Goal: Task Accomplishment & Management: Complete application form

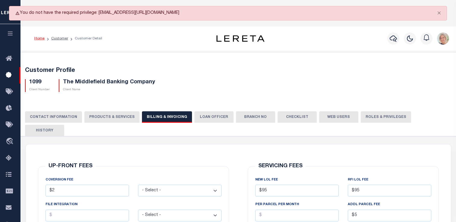
click at [10, 91] on icon at bounding box center [11, 92] width 10 height 8
click at [6, 59] on icon at bounding box center [11, 59] width 10 height 8
click at [9, 36] on icon "button" at bounding box center [10, 33] width 7 height 5
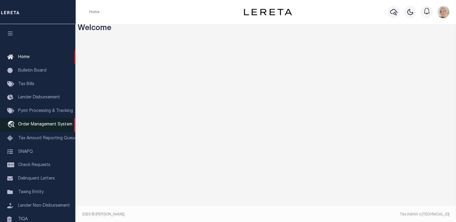
click at [33, 127] on span "Order Management System" at bounding box center [45, 125] width 54 height 4
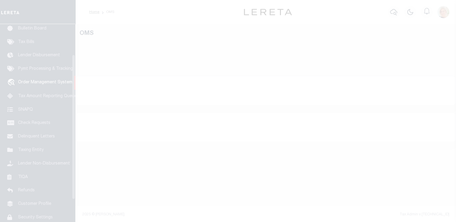
scroll to position [44, 0]
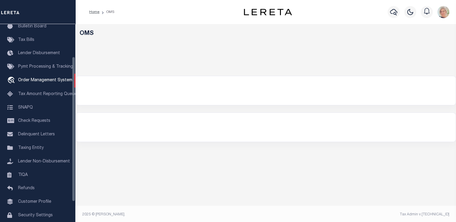
select select "200"
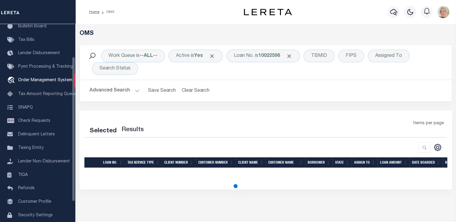
select select "200"
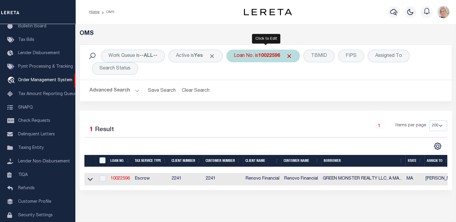
click at [259, 58] on div "Loan No. is 10022596" at bounding box center [263, 56] width 74 height 13
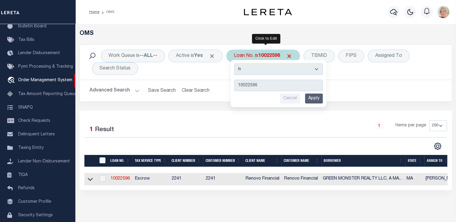
click at [262, 87] on input "10022596" at bounding box center [278, 85] width 89 height 11
type input "1"
type input "07179017839-00001"
click at [316, 97] on input "Apply" at bounding box center [314, 99] width 18 height 10
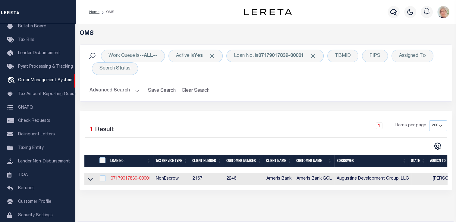
click at [141, 179] on link "07179017839-00001" at bounding box center [131, 179] width 40 height 4
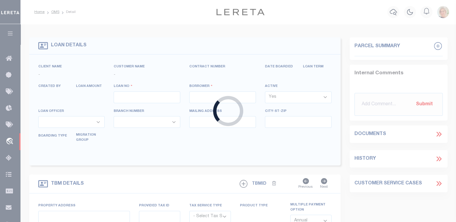
type input "07179017839-00001"
type input "Augustine Development Group, LLC"
select select
select select "1400"
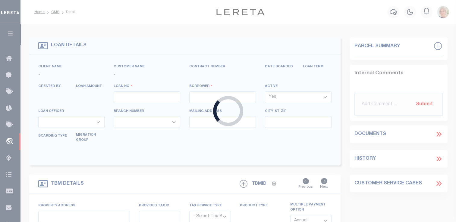
select select "20"
select select "NonEscrow"
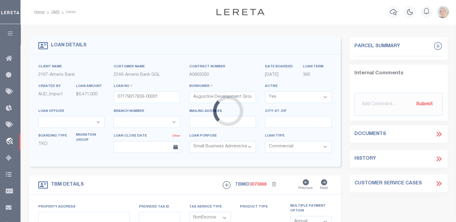
type input "[STREET_ADDRESS][PERSON_NAME]"
type input "219090-0000"
select select
type input "[GEOGRAPHIC_DATA]"
type input "GGL-[GEOGRAPHIC_DATA]"
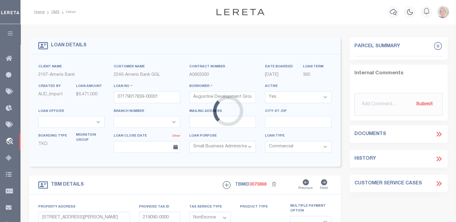
select select
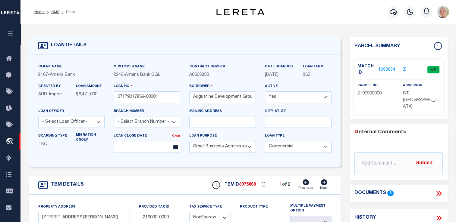
click at [98, 122] on select "- Select Loan Officer - Beverly Carter Debbie Odom Ellen Kim Leo Story Lisa Fla…" at bounding box center [71, 122] width 67 height 12
click at [96, 123] on select "- Select Loan Officer - Beverly Carter Debbie Odom Ellen Kim Leo Story Lisa Fla…" at bounding box center [71, 122] width 67 height 12
click at [100, 123] on select "- Select Loan Officer - Beverly Carter Debbie Odom Ellen Kim Leo Story Lisa Fla…" at bounding box center [71, 122] width 67 height 12
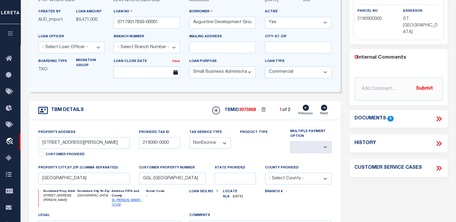
scroll to position [60, 0]
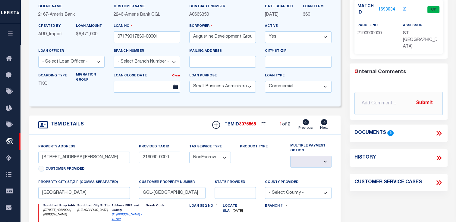
click at [100, 62] on select "- Select Loan Officer - Beverly Carter Debbie Odom Ellen Kim Leo Story Lisa Fla…" at bounding box center [71, 62] width 67 height 12
click at [134, 123] on div "TBM DETAILS TBMID 3075868 1 of 2 Next" at bounding box center [185, 125] width 312 height 19
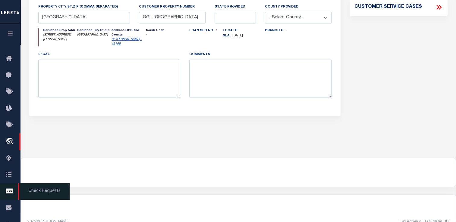
scroll to position [242, 0]
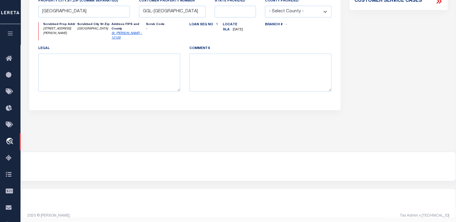
click at [10, 36] on icon "button" at bounding box center [10, 33] width 7 height 5
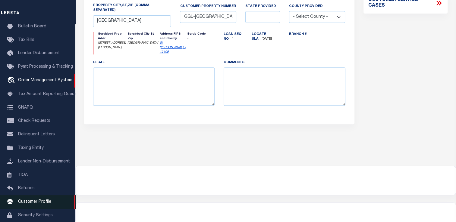
click at [33, 204] on span "Customer Profile" at bounding box center [34, 202] width 33 height 4
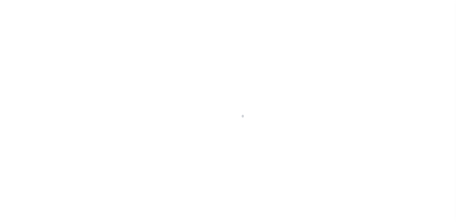
scroll to position [72, 0]
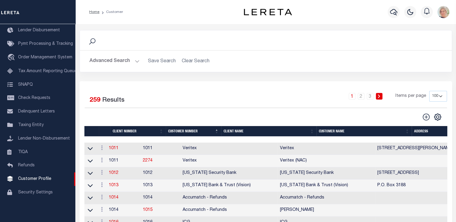
click at [228, 132] on th "Client Name" at bounding box center [268, 131] width 95 height 11
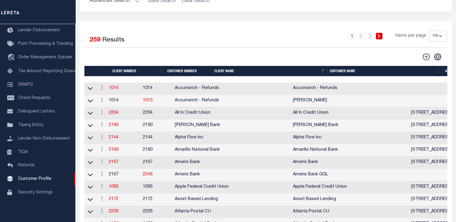
scroll to position [90, 0]
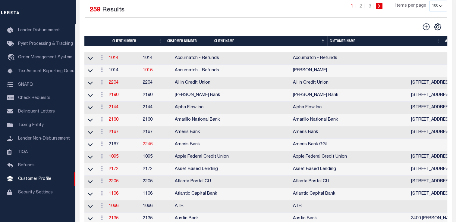
click at [153, 147] on link "2246" at bounding box center [148, 145] width 10 height 4
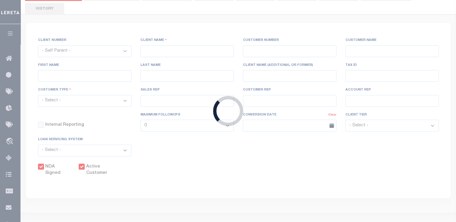
select select "2167"
type input "Ameris Bank"
type input "2246"
type input "Ameris Bank GGL"
type input "Kirk"
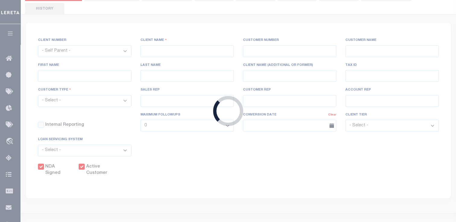
type input "Robinson"
select select "Commercial"
type input "Barbara Kendrick"
type input "Beth Wiebe"
checkbox input "true"
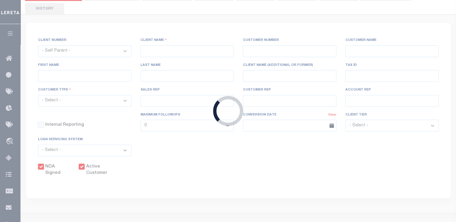
checkbox input "true"
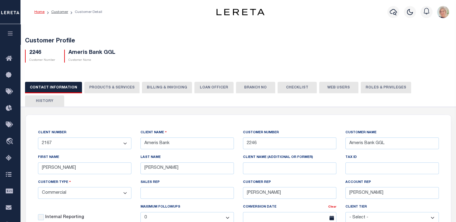
click at [200, 89] on button "LOAN OFFICER" at bounding box center [213, 87] width 39 height 11
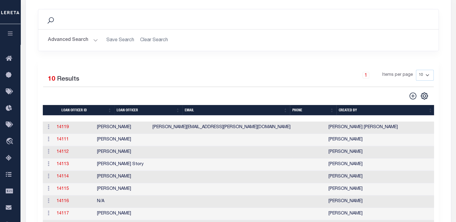
scroll to position [121, 0]
click at [415, 92] on icon at bounding box center [413, 96] width 8 height 8
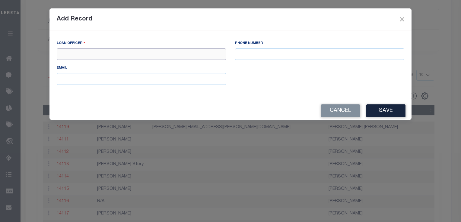
click at [92, 52] on input "text" at bounding box center [141, 55] width 169 height 12
type input "d"
type input "[PERSON_NAME]"
click at [390, 112] on button "Save" at bounding box center [385, 111] width 39 height 13
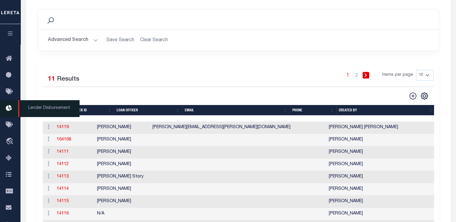
click at [11, 32] on icon "button" at bounding box center [10, 33] width 7 height 5
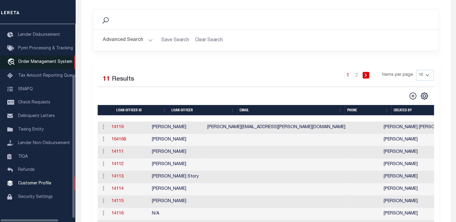
scroll to position [68, 0]
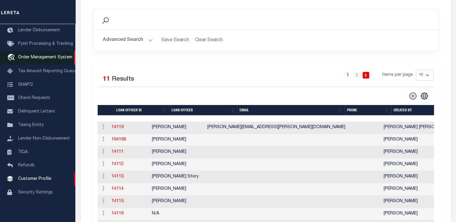
click at [43, 60] on span "Order Management System" at bounding box center [45, 57] width 54 height 4
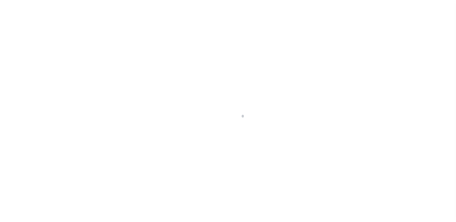
scroll to position [44, 0]
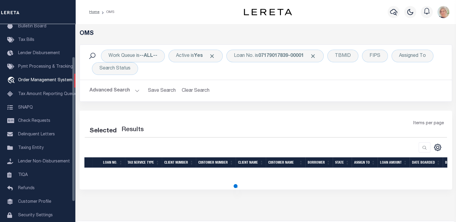
select select "200"
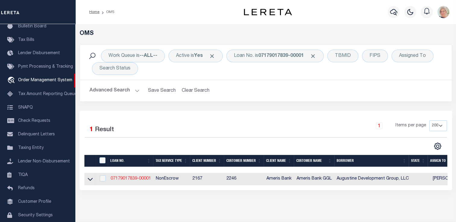
click at [134, 180] on link "07179017839-00001" at bounding box center [131, 179] width 40 height 4
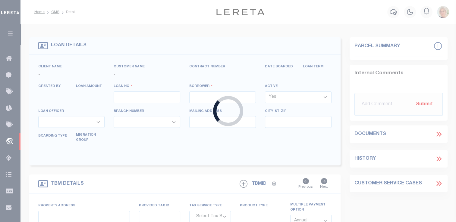
type input "07179017839-00001"
type input "Augustine Development Group, LLC"
select select
select select "1400"
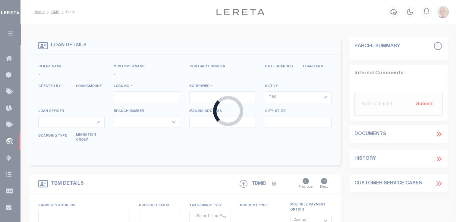
select select "20"
select select "NonEscrow"
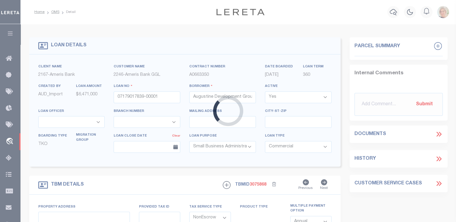
type input "[STREET_ADDRESS][PERSON_NAME]"
type input "219090-0000"
select select
type input "[GEOGRAPHIC_DATA]"
type input "GGL-[GEOGRAPHIC_DATA]"
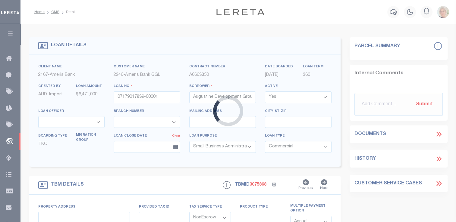
select select
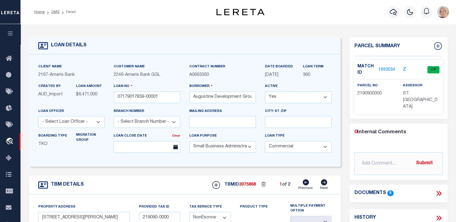
click at [97, 124] on select "- Select Loan Officer - [PERSON_NAME] [PERSON_NAME] [PERSON_NAME] [PERSON_NAME]…" at bounding box center [71, 122] width 67 height 12
select select "164168"
click at [38, 117] on select "- Select Loan Officer - [PERSON_NAME] [PERSON_NAME] [PERSON_NAME] [PERSON_NAME]…" at bounding box center [71, 122] width 67 height 12
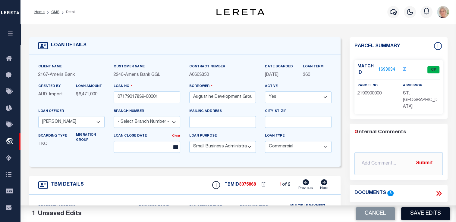
click at [425, 213] on button "Save Edits" at bounding box center [425, 214] width 49 height 13
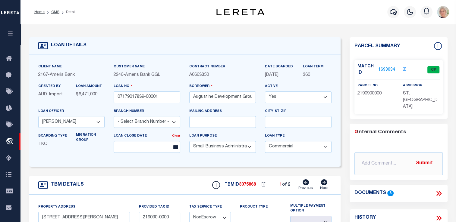
click at [387, 69] on link "1693034" at bounding box center [386, 70] width 17 height 6
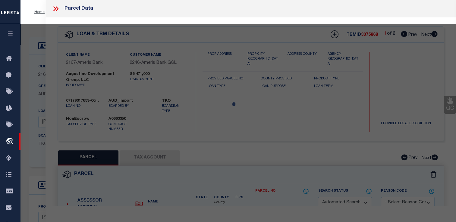
checkbox input "false"
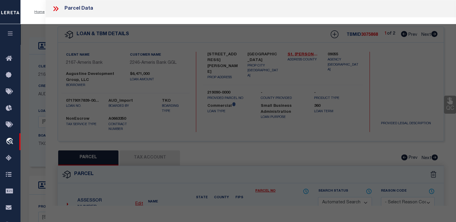
select select "CP"
type input "Augustine Development Group LLC"
select select
type input "[STREET_ADDRESS]"
checkbox input "false"
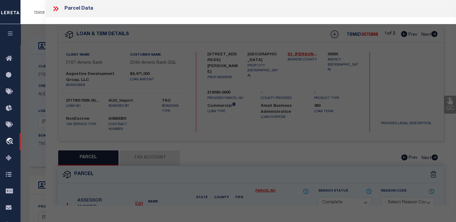
type input "SAINT AUGUSTINE 32080"
type textarea "3-99 DAVIS SHORES LOTS 1 THRU 7 BLK 38 OR3859/472 & 3881/205 (RE-REC) &3896/108…"
type textarea "Completed based on the given document."
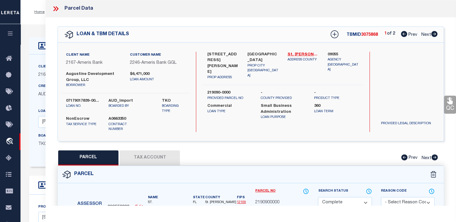
click at [434, 33] on icon at bounding box center [434, 34] width 6 height 6
select select "AS"
checkbox input "false"
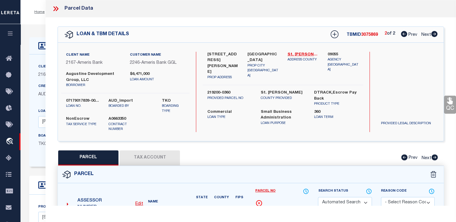
select select "CP"
type input "Augustine Development Group LLC"
select select
type input "ARRICOLA AVE"
checkbox input "false"
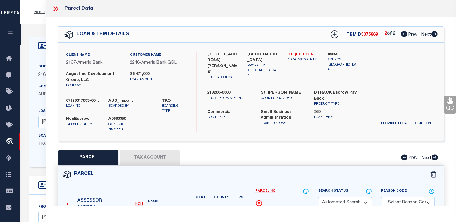
type input "SAINT AUGUSTINE 32080"
type textarea "3-99 DAVIS SHORES LOTS 36 THRU 40 BLK 38 OR4052/868"
type textarea "Completed based on the given document."
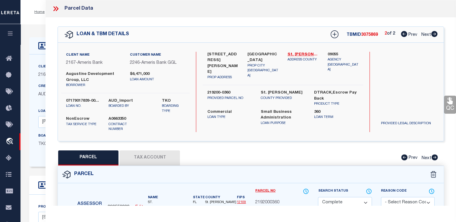
click at [403, 33] on icon at bounding box center [404, 34] width 6 height 6
select select "AS"
checkbox input "false"
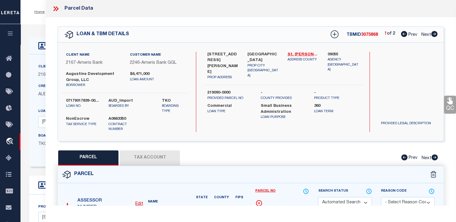
select select "CP"
type input "Augustine Development Group LLC"
select select
type input "[STREET_ADDRESS]"
checkbox input "false"
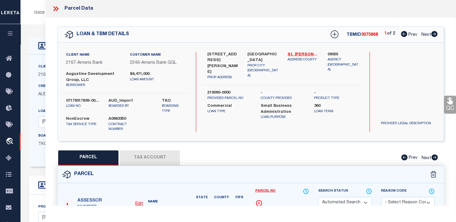
type input "SAINT AUGUSTINE 32080"
type textarea "3-99 DAVIS SHORES LOTS 1 THRU 7 BLK 38 OR3859/472 & 3881/205 (RE-REC) &3896/108…"
type textarea "Completed based on the given document."
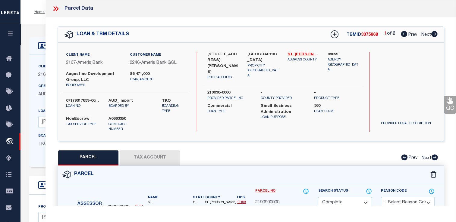
click at [53, 8] on icon at bounding box center [56, 9] width 8 height 8
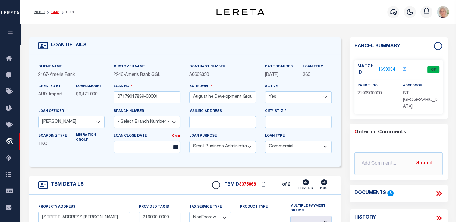
click at [55, 12] on link "OMS" at bounding box center [55, 12] width 8 height 4
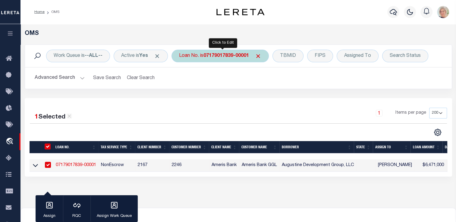
click at [248, 57] on b "07179017839-00001" at bounding box center [226, 56] width 46 height 5
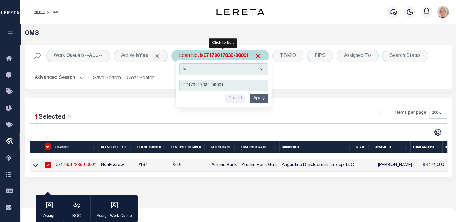
click at [211, 85] on input "07179017839-00001" at bounding box center [223, 85] width 89 height 11
type input "071790 2488-00001"
click at [265, 99] on input "Apply" at bounding box center [259, 99] width 18 height 10
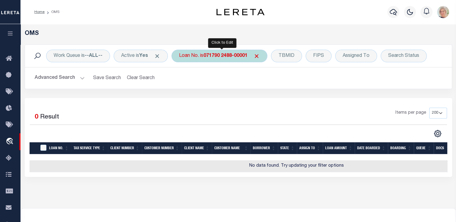
click at [225, 57] on b "071790 2488-00001" at bounding box center [225, 56] width 44 height 5
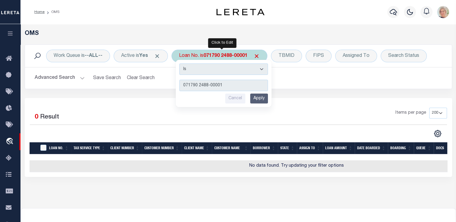
click at [201, 85] on input "071790 2488-00001" at bounding box center [223, 85] width 89 height 11
type input "07179002488-00001"
click at [261, 100] on input "Apply" at bounding box center [259, 99] width 18 height 10
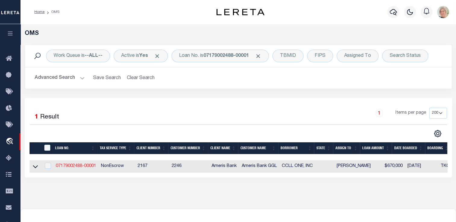
click at [79, 166] on link "07179002488-00001" at bounding box center [76, 166] width 40 height 4
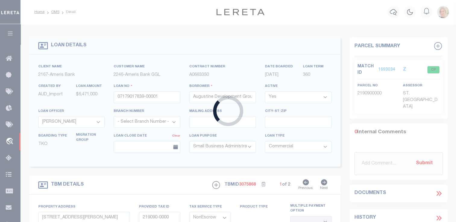
type input "07179002488-00001"
type input "CCLL ONE, INC"
select select
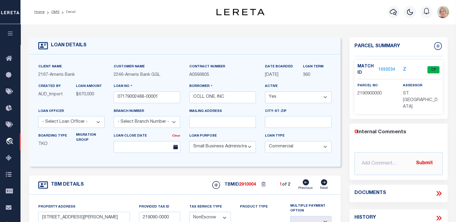
type input "[STREET_ADDRESS][PERSON_NAME]"
type input "1654119025"
select select
type input "[GEOGRAPHIC_DATA] FL 32224"
select select
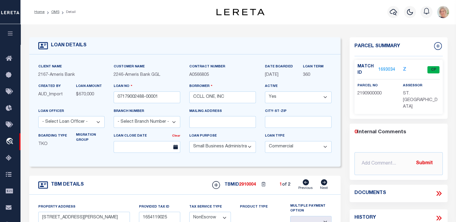
type textarea "UNIT 102 & 103 (SEE LEGAL DESCRIPTION AND LEGAL IMAGE ON FILE)."
type textarea "Liability Limited to Suggested Parcel (Migration Customer)"
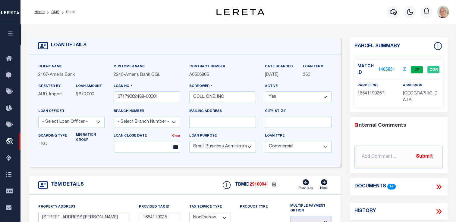
click at [96, 124] on select "- Select Loan Officer - [PERSON_NAME] [PERSON_NAME] [PERSON_NAME] [PERSON_NAME]…" at bounding box center [71, 122] width 67 height 12
select select "164168"
click at [38, 117] on select "- Select Loan Officer - [PERSON_NAME] [PERSON_NAME] [PERSON_NAME] [PERSON_NAME]…" at bounding box center [71, 122] width 67 height 12
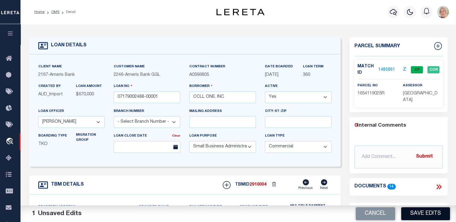
click at [421, 216] on button "Save Edits" at bounding box center [425, 214] width 49 height 13
